Goal: Transaction & Acquisition: Purchase product/service

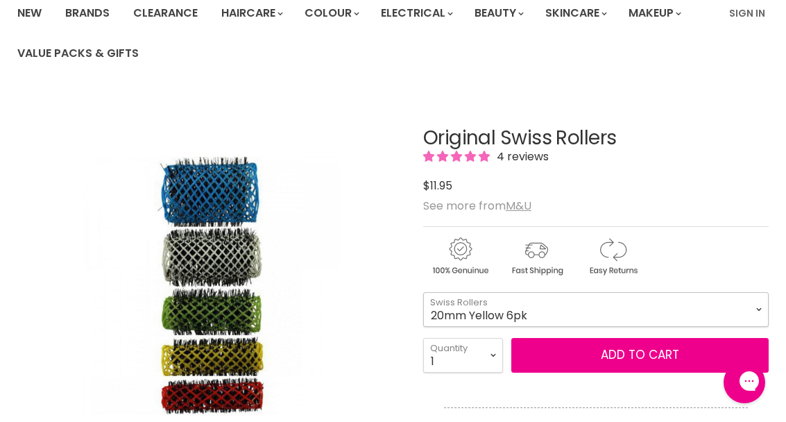
click at [755, 311] on select "16mm Coral 6pk 20mm Yellow 6pk 25mm Green 6pk 32mm White 6pk 42mm Blue 4pk" at bounding box center [595, 309] width 345 height 35
select select "42mm Blue 4pk"
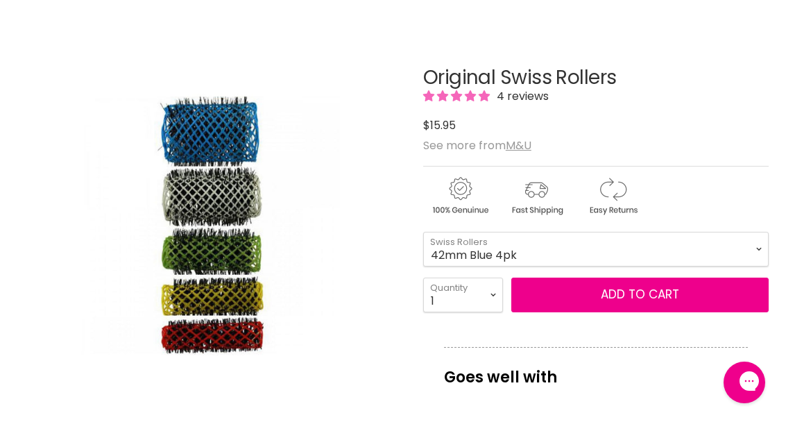
click at [523, 94] on span "4 reviews" at bounding box center [520, 96] width 56 height 16
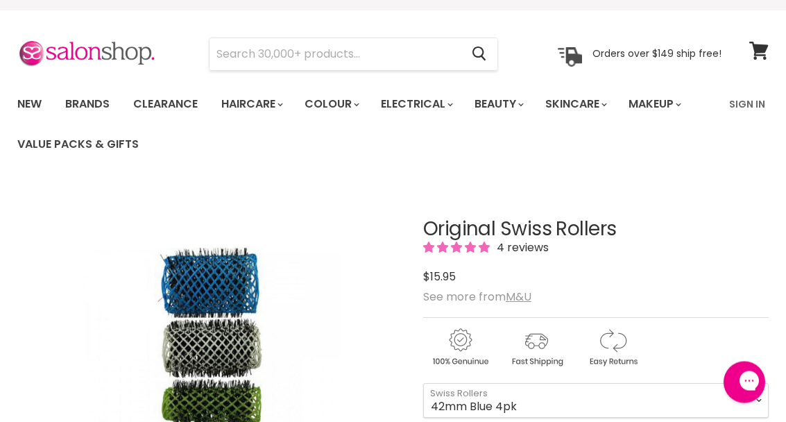
scroll to position [0, 0]
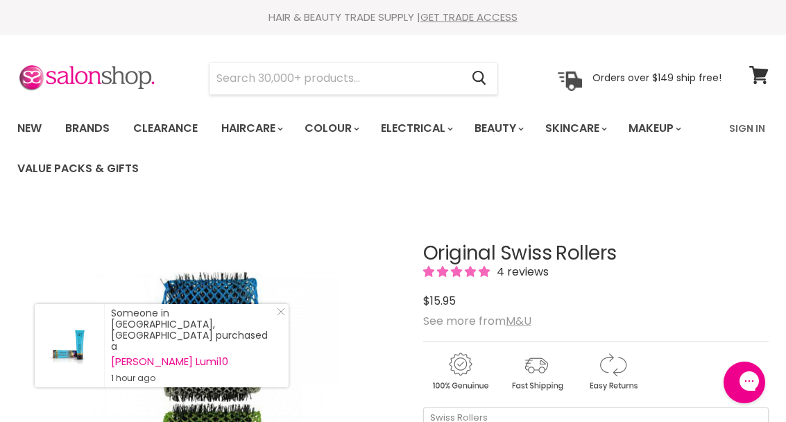
click at [367, 76] on input "Search" at bounding box center [334, 78] width 251 height 32
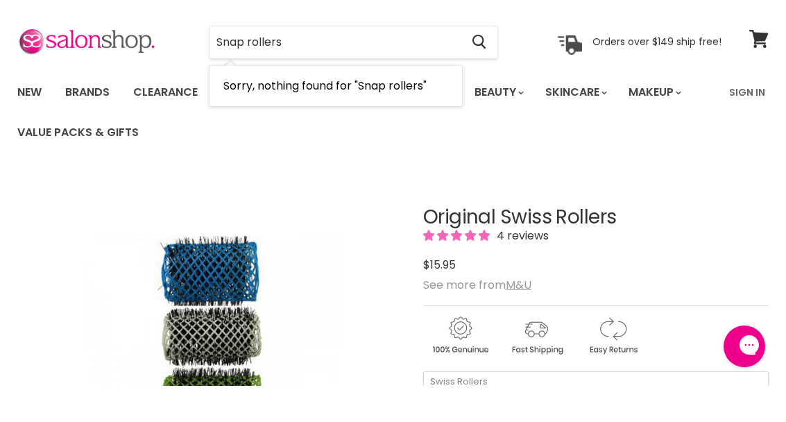
type input "Snap rollers"
click at [480, 71] on icon "Search" at bounding box center [479, 78] width 14 height 15
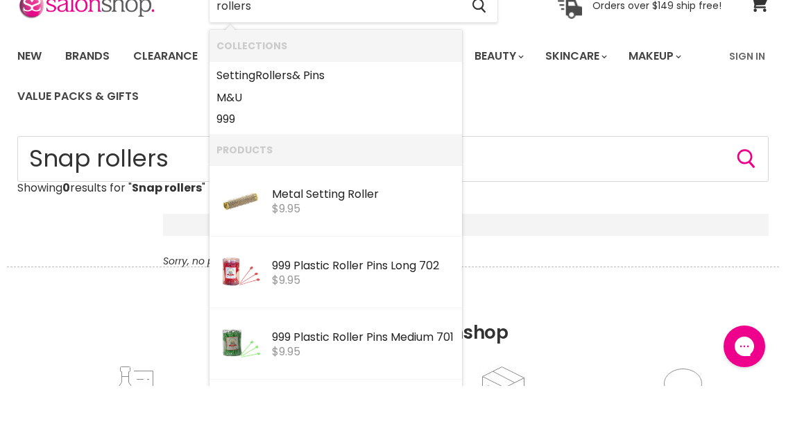
type input "rollers"
click at [483, 45] on icon "Search" at bounding box center [478, 42] width 13 height 15
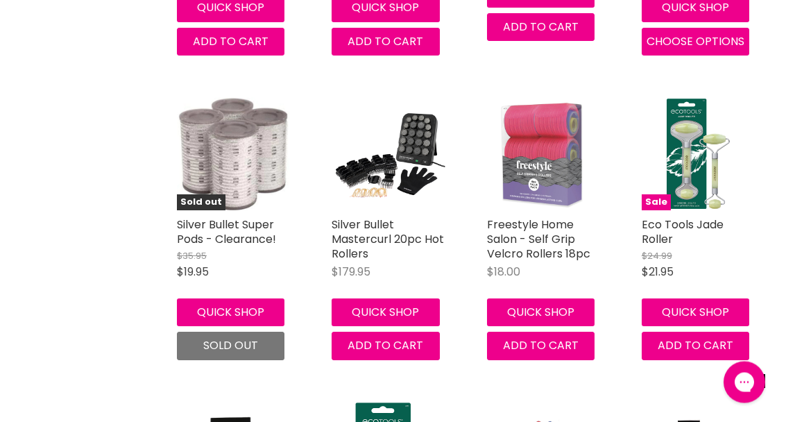
scroll to position [1126, 0]
click at [424, 137] on img "Main content" at bounding box center [387, 153] width 113 height 113
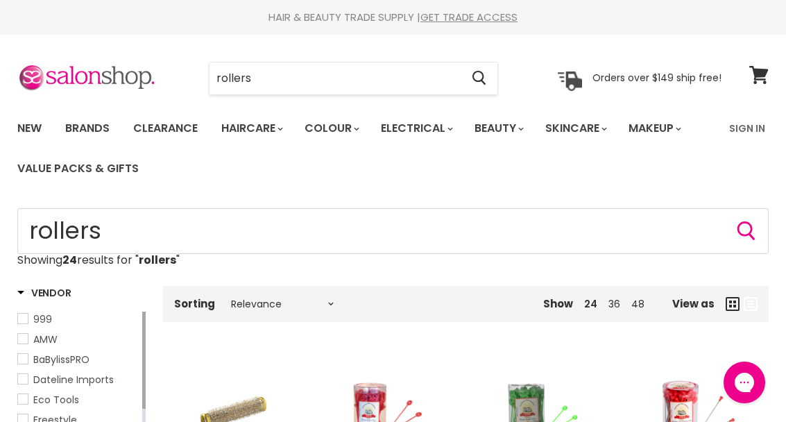
scroll to position [1140, 0]
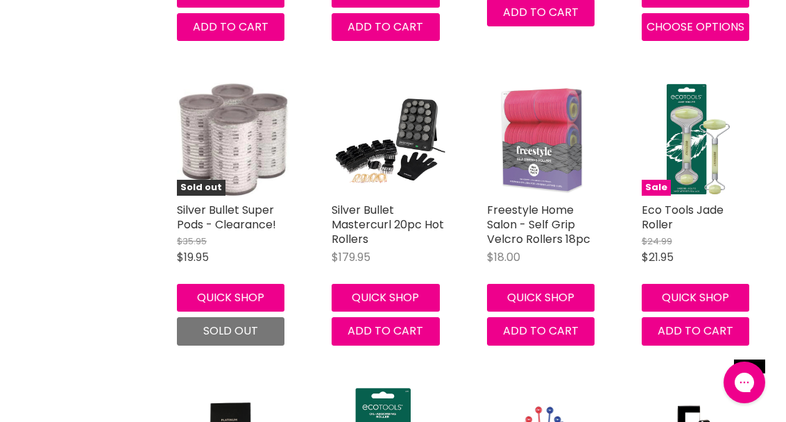
click at [243, 132] on img "Main content" at bounding box center [233, 139] width 113 height 113
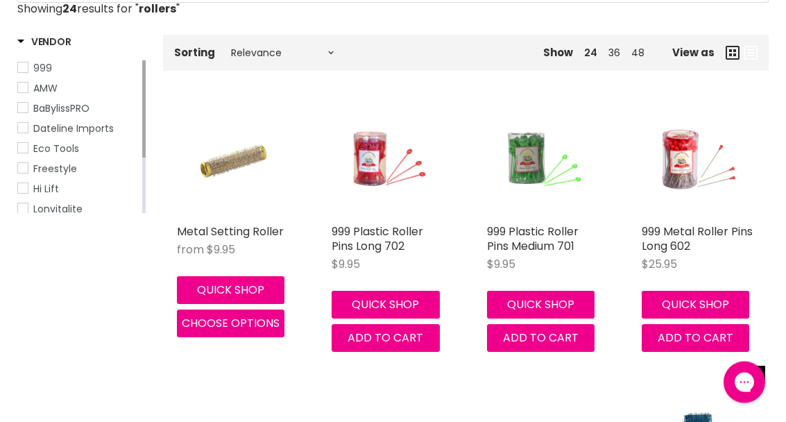
scroll to position [0, 0]
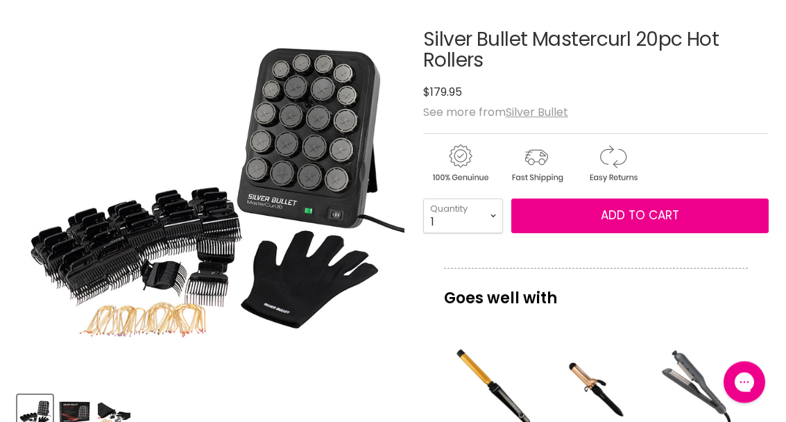
scroll to position [209, 0]
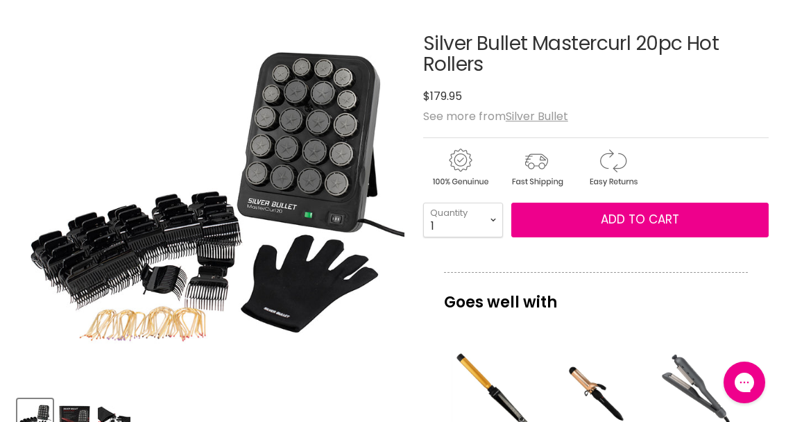
click at [333, 180] on img "Silver Bullet Mastercurl 20pc Hot Rollers image. Click or Scroll to Zoom." at bounding box center [210, 191] width 387 height 387
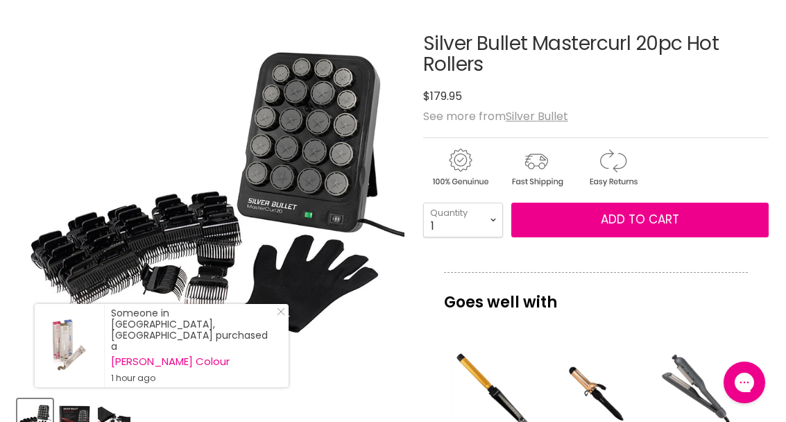
click at [358, 334] on img "Silver Bullet Mastercurl 20pc Hot Rollers image. Click or Scroll to Zoom." at bounding box center [210, 191] width 387 height 387
click at [281, 315] on line "Close Icon" at bounding box center [280, 311] width 7 height 7
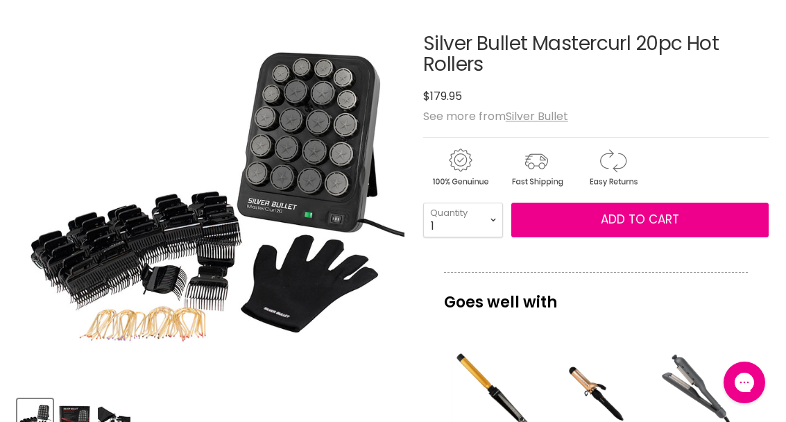
click at [83, 404] on img "Product thumbnails" at bounding box center [74, 416] width 33 height 33
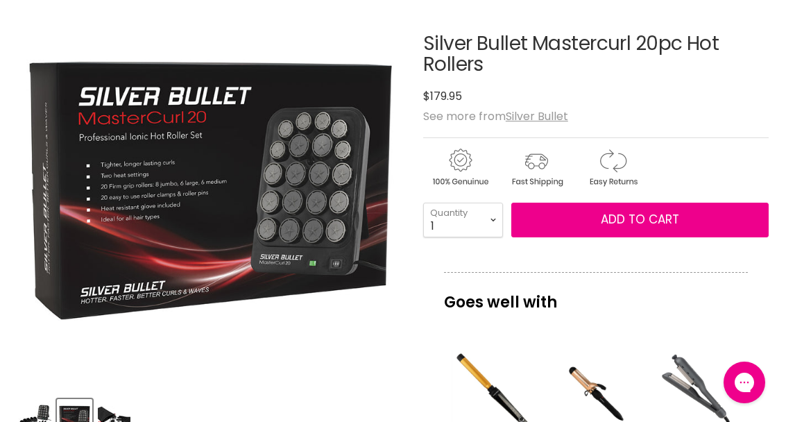
click at [123, 415] on img "Product thumbnails" at bounding box center [114, 416] width 33 height 33
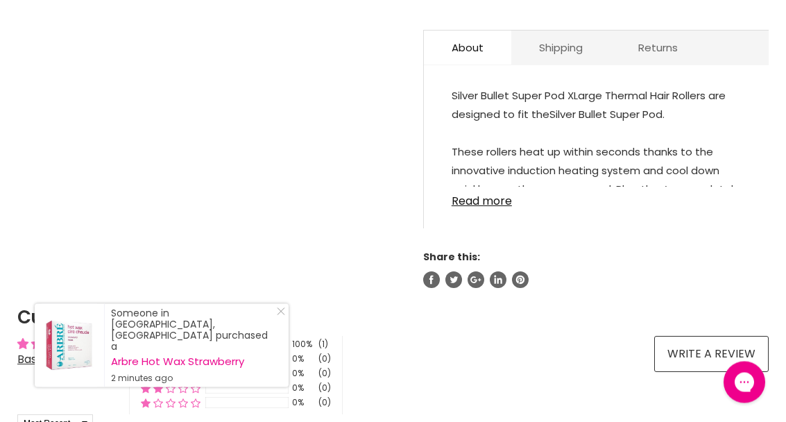
scroll to position [878, 0]
click at [486, 207] on link "Read more" at bounding box center [595, 197] width 289 height 21
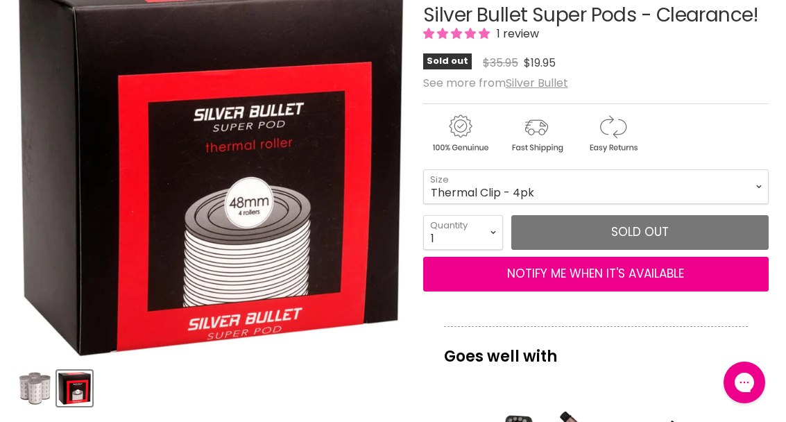
scroll to position [0, 0]
